Goal: Task Accomplishment & Management: Manage account settings

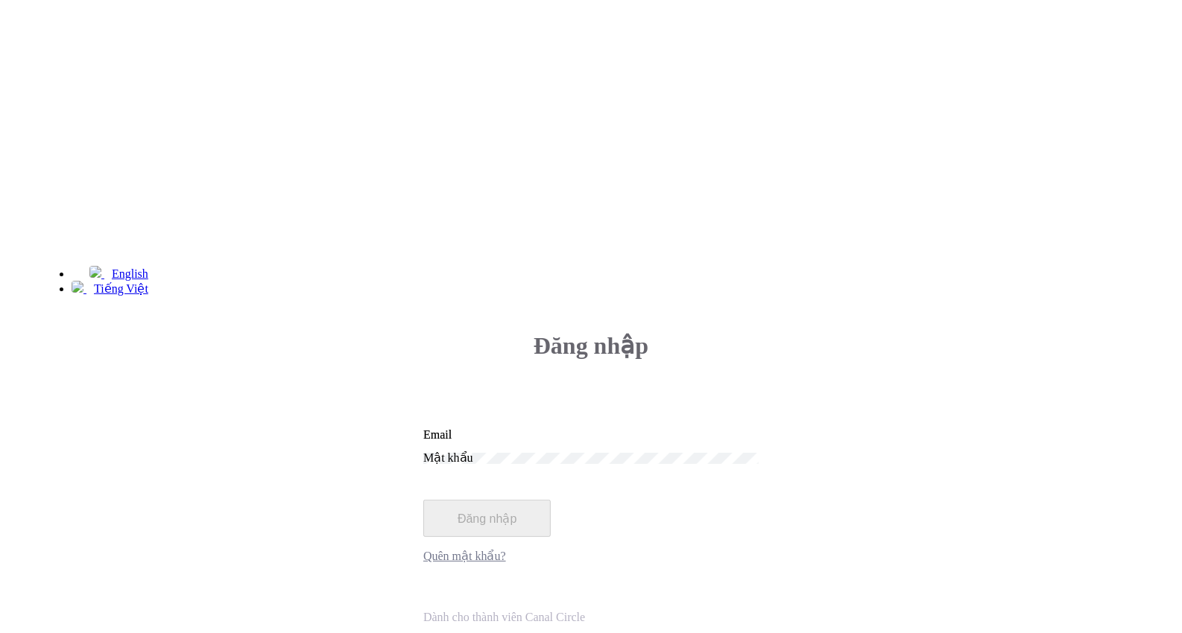
type input "[EMAIL_ADDRESS][DOMAIN_NAME]"
click at [551, 500] on button "Đăng nhập" at bounding box center [486, 518] width 127 height 37
type input "[EMAIL_ADDRESS][DOMAIN_NAME]"
click at [551, 500] on button "Đăng nhập" at bounding box center [486, 518] width 127 height 37
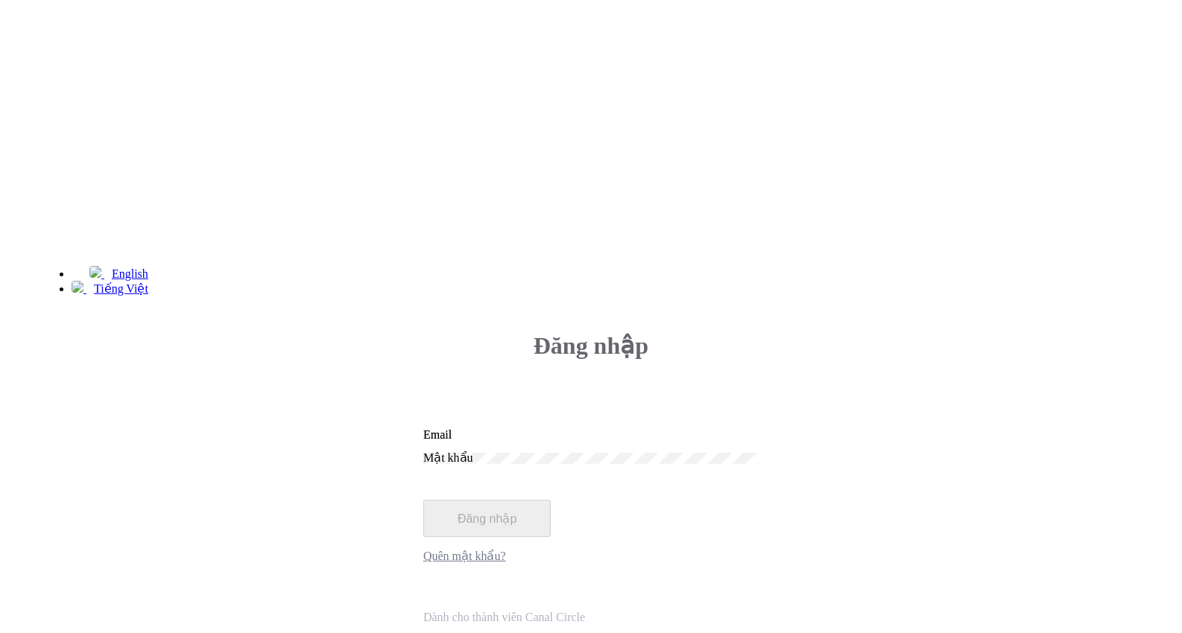
type input "[EMAIL_ADDRESS][DOMAIN_NAME]"
click at [639, 308] on div "Đăng nhập hant.ksnb@m7mfi.vn Email Mật khẩu Đăng nhập Quên mật khẩu?" at bounding box center [591, 486] width 1098 height 356
type input "[EMAIL_ADDRESS][DOMAIN_NAME]"
click at [551, 500] on button "Đăng nhập" at bounding box center [486, 518] width 127 height 37
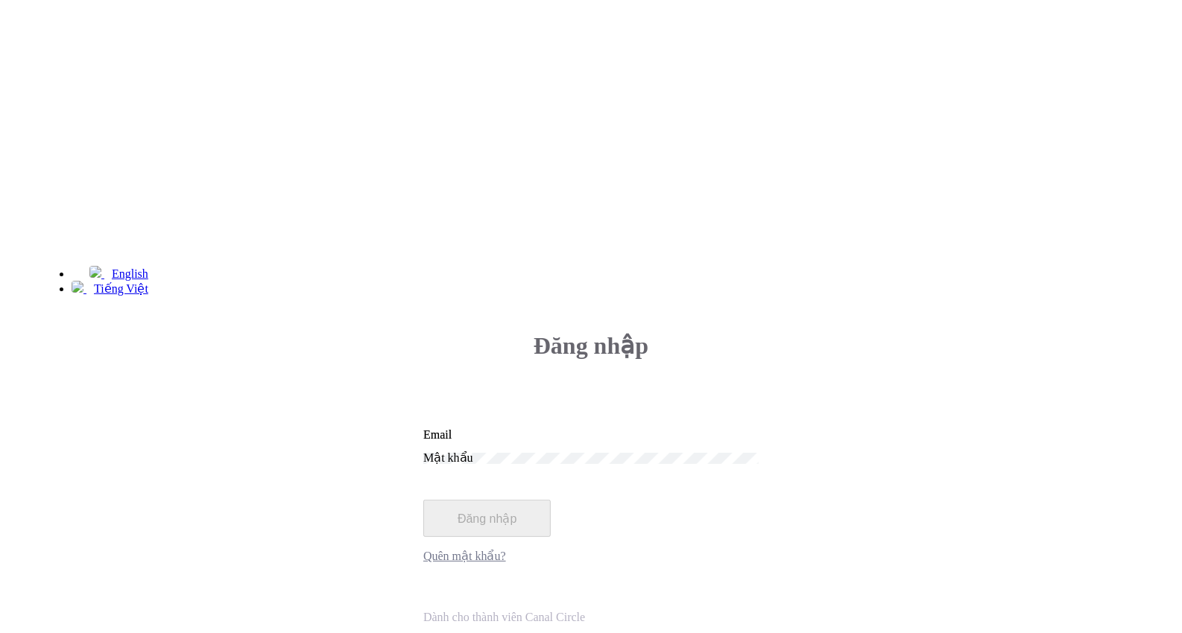
type input "[EMAIL_ADDRESS][DOMAIN_NAME]"
click at [551, 500] on button "Đăng nhập" at bounding box center [486, 518] width 127 height 37
type input "[EMAIL_ADDRESS][DOMAIN_NAME]"
click at [551, 500] on button "Đăng nhập" at bounding box center [486, 518] width 127 height 37
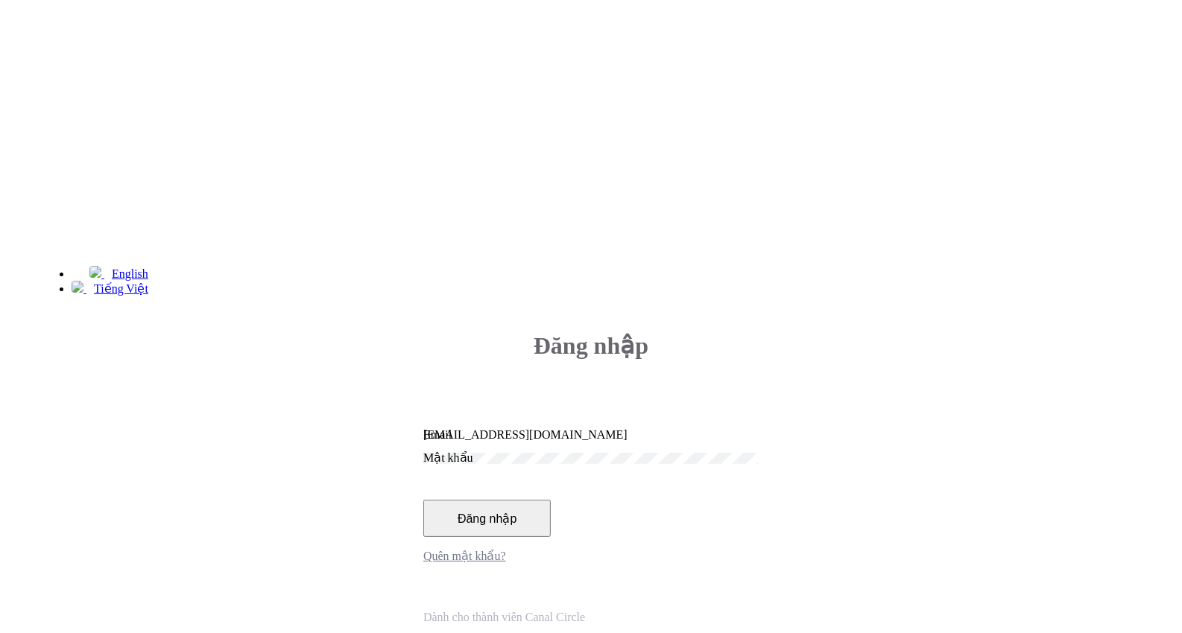
click at [758, 549] on div "Quên mật khẩu?" at bounding box center [590, 556] width 335 height 14
type input "[EMAIL_ADDRESS][DOMAIN_NAME]"
click at [551, 500] on button "Đăng nhập" at bounding box center [486, 518] width 127 height 37
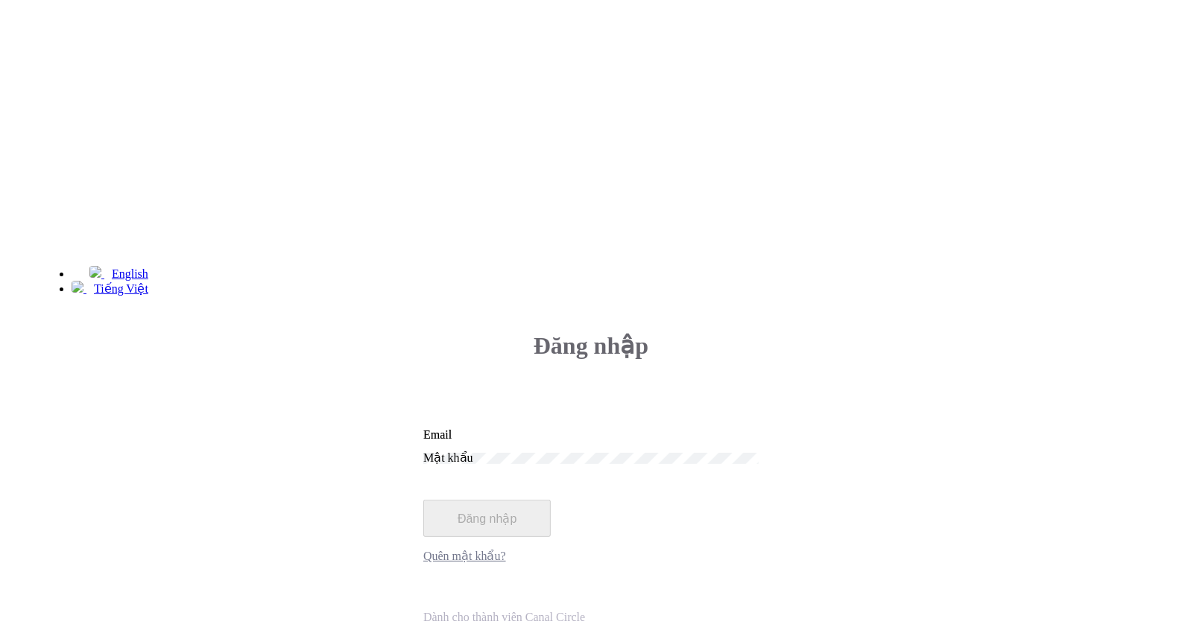
type input "[EMAIL_ADDRESS][DOMAIN_NAME]"
click at [551, 500] on button "Đăng nhập" at bounding box center [486, 518] width 127 height 37
